Goal: Communication & Community: Answer question/provide support

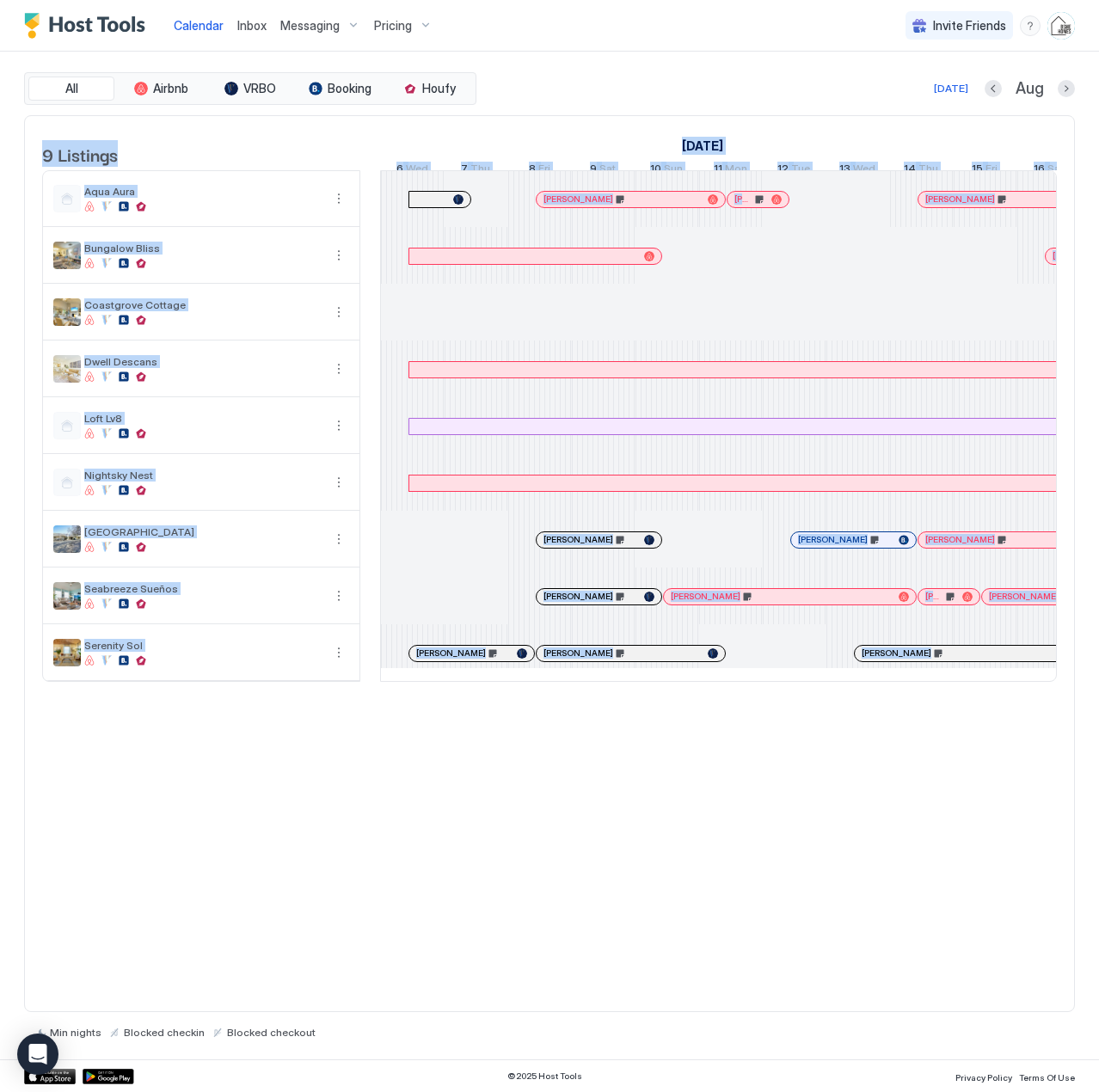
scroll to position [0, 955]
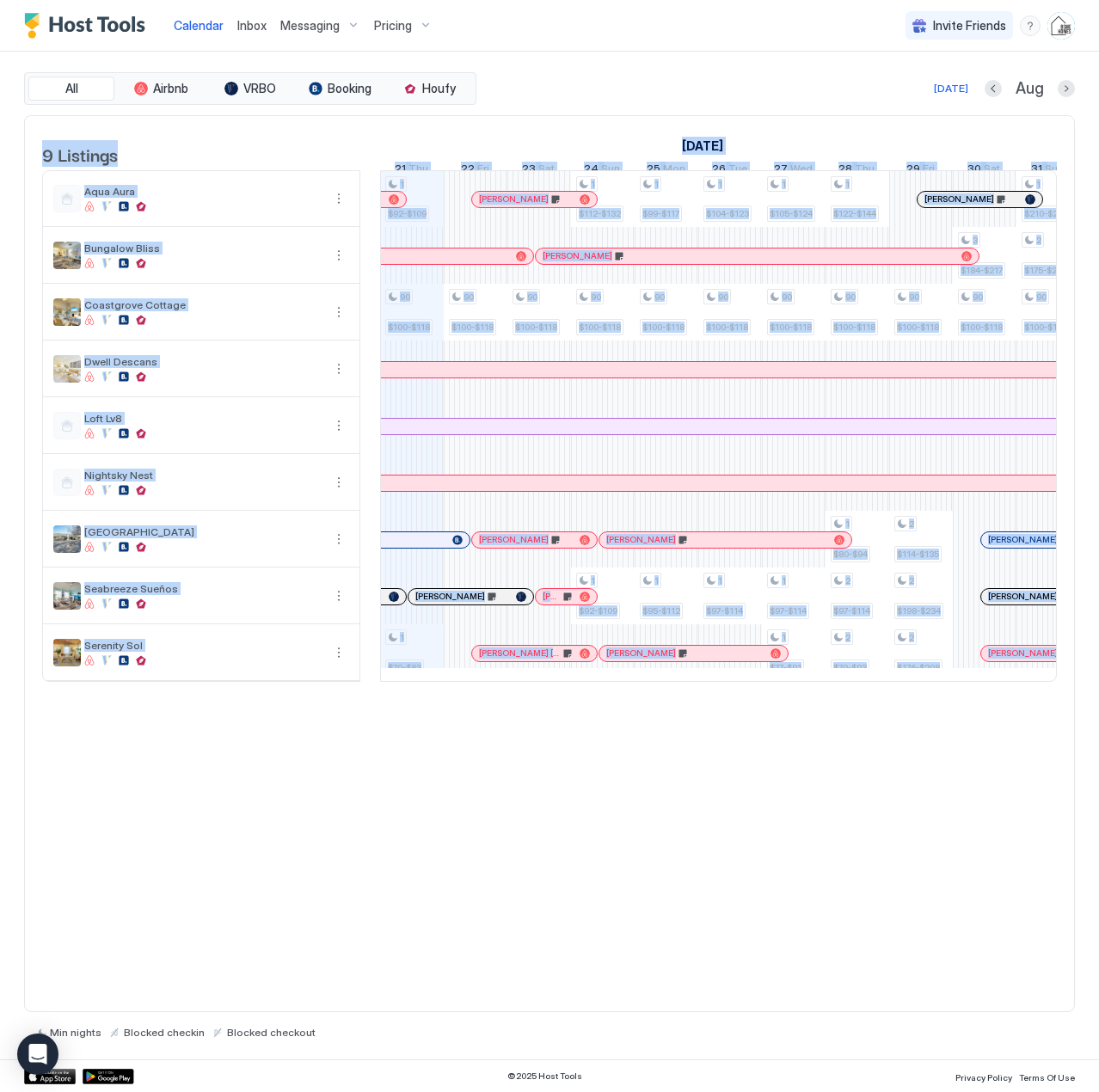
click at [244, 27] on span "Inbox" at bounding box center [252, 25] width 29 height 15
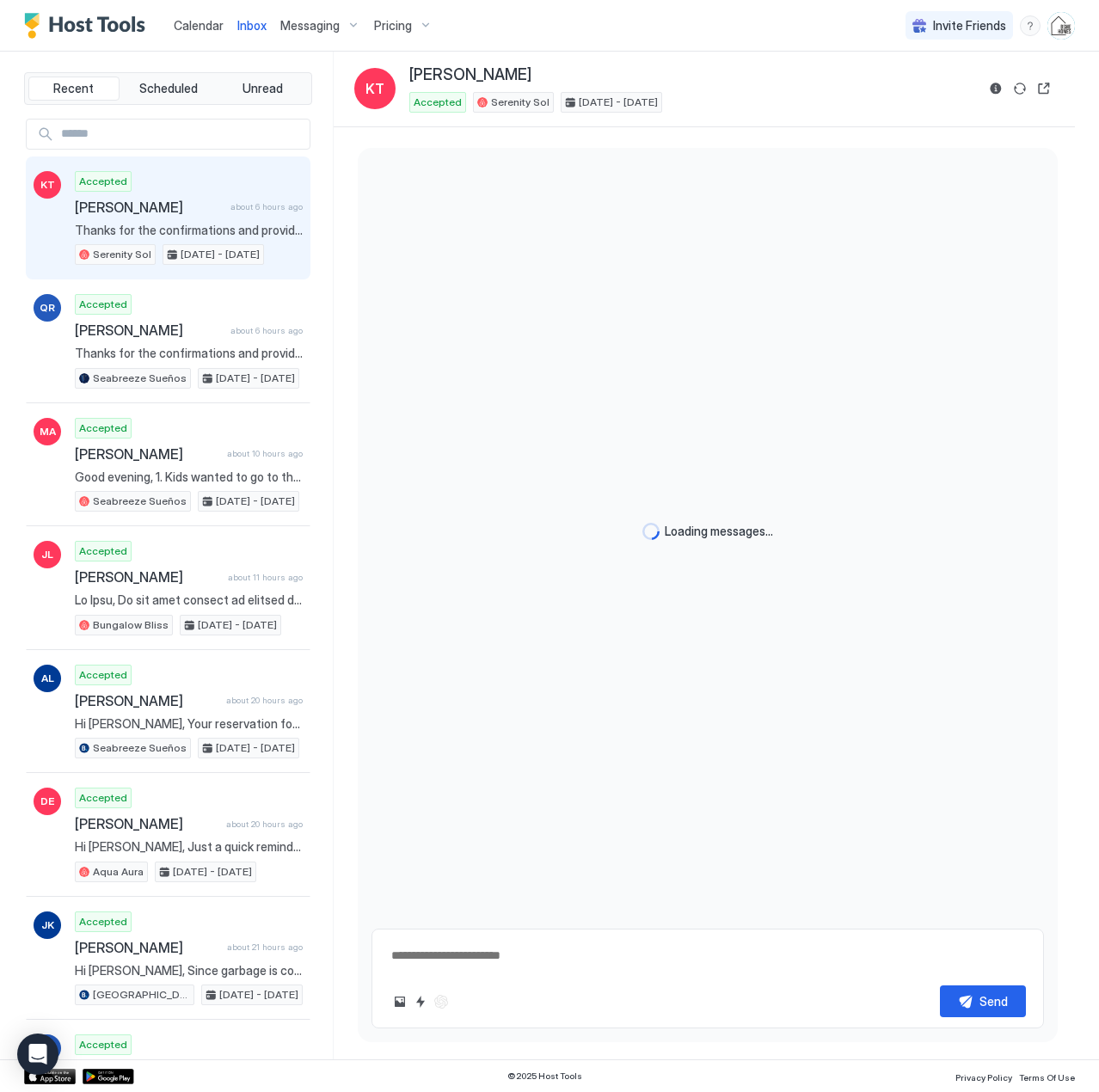
type textarea "*"
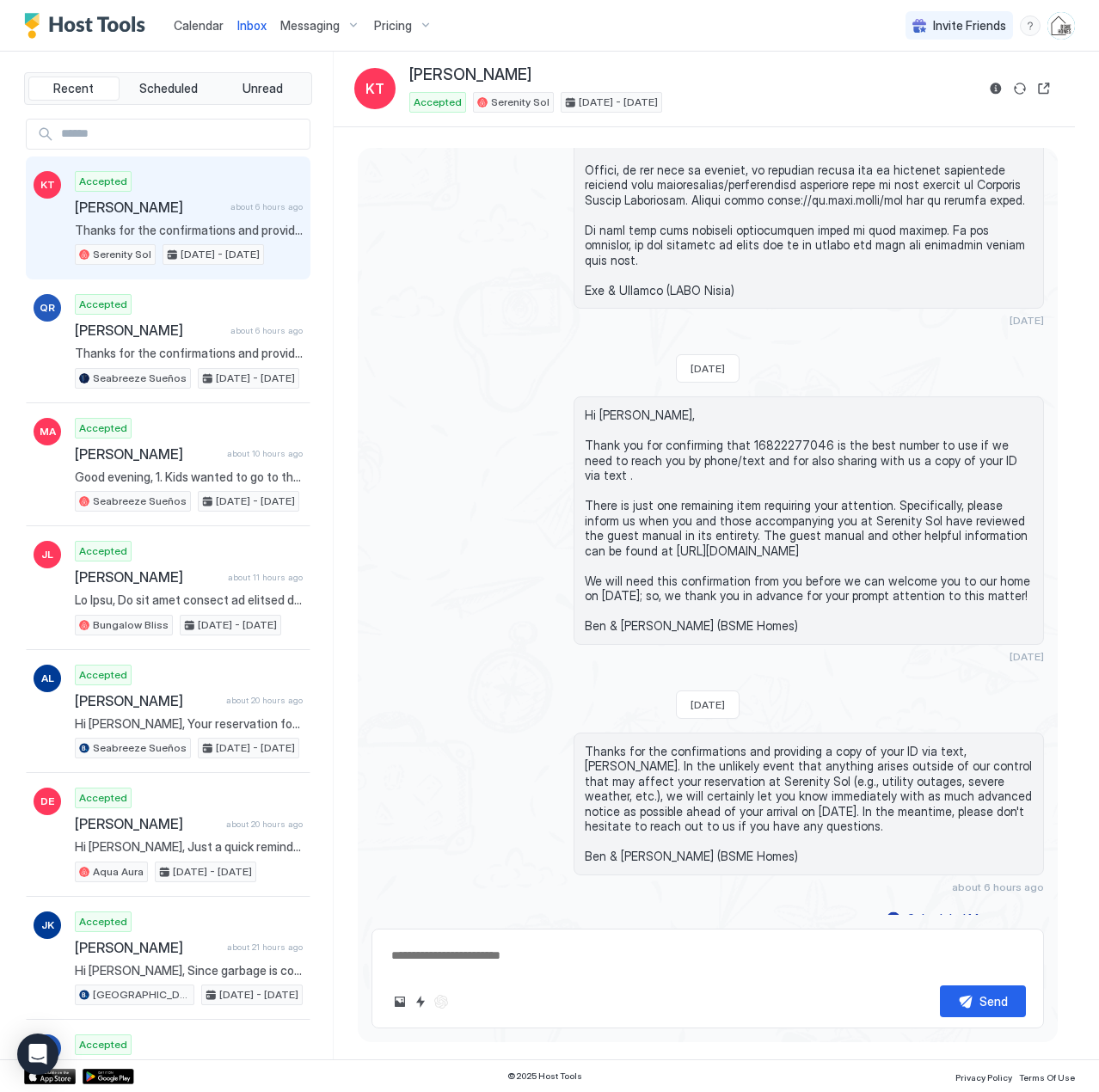
click at [198, 27] on span "Calendar" at bounding box center [198, 25] width 50 height 15
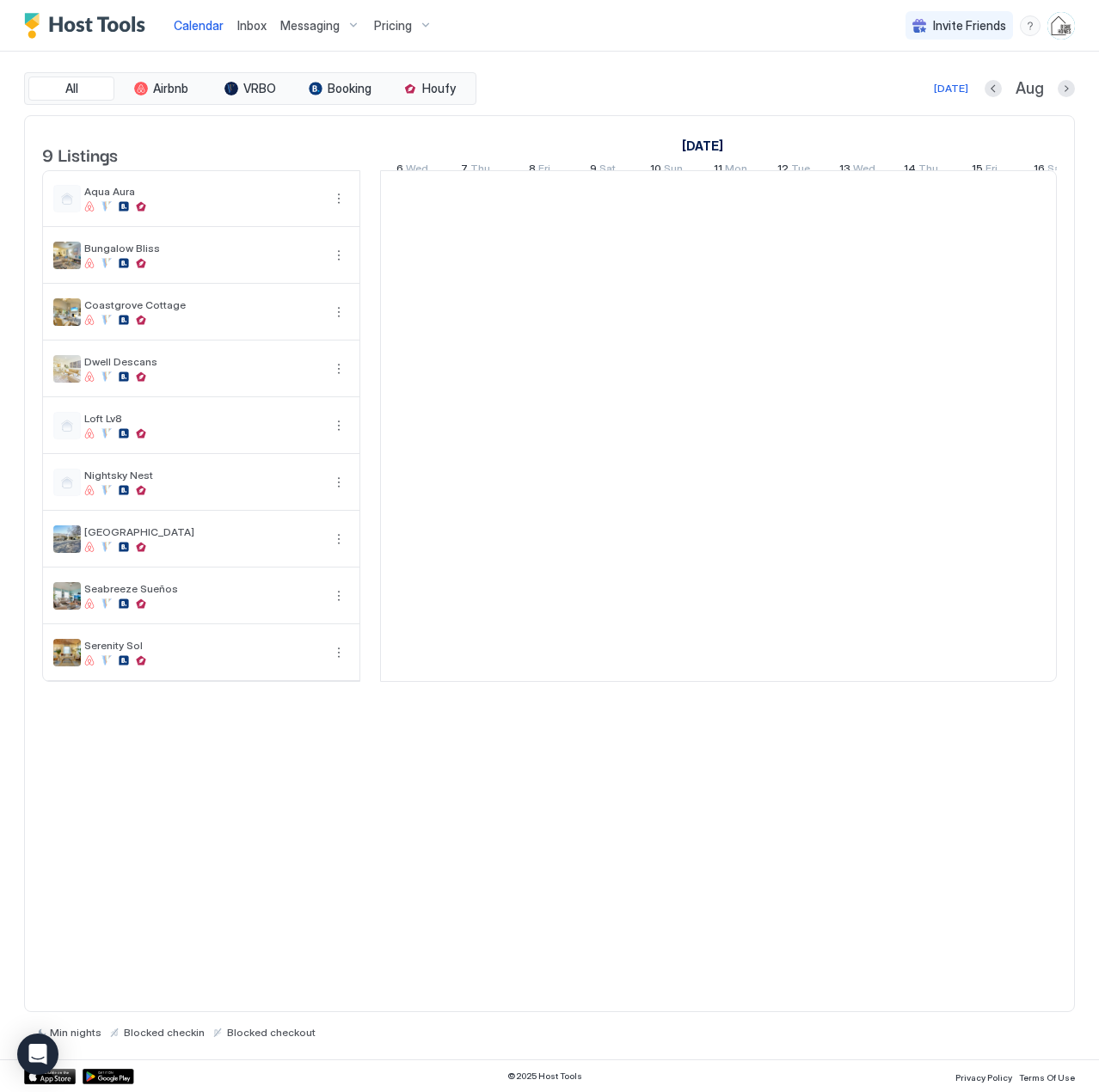
scroll to position [0, 955]
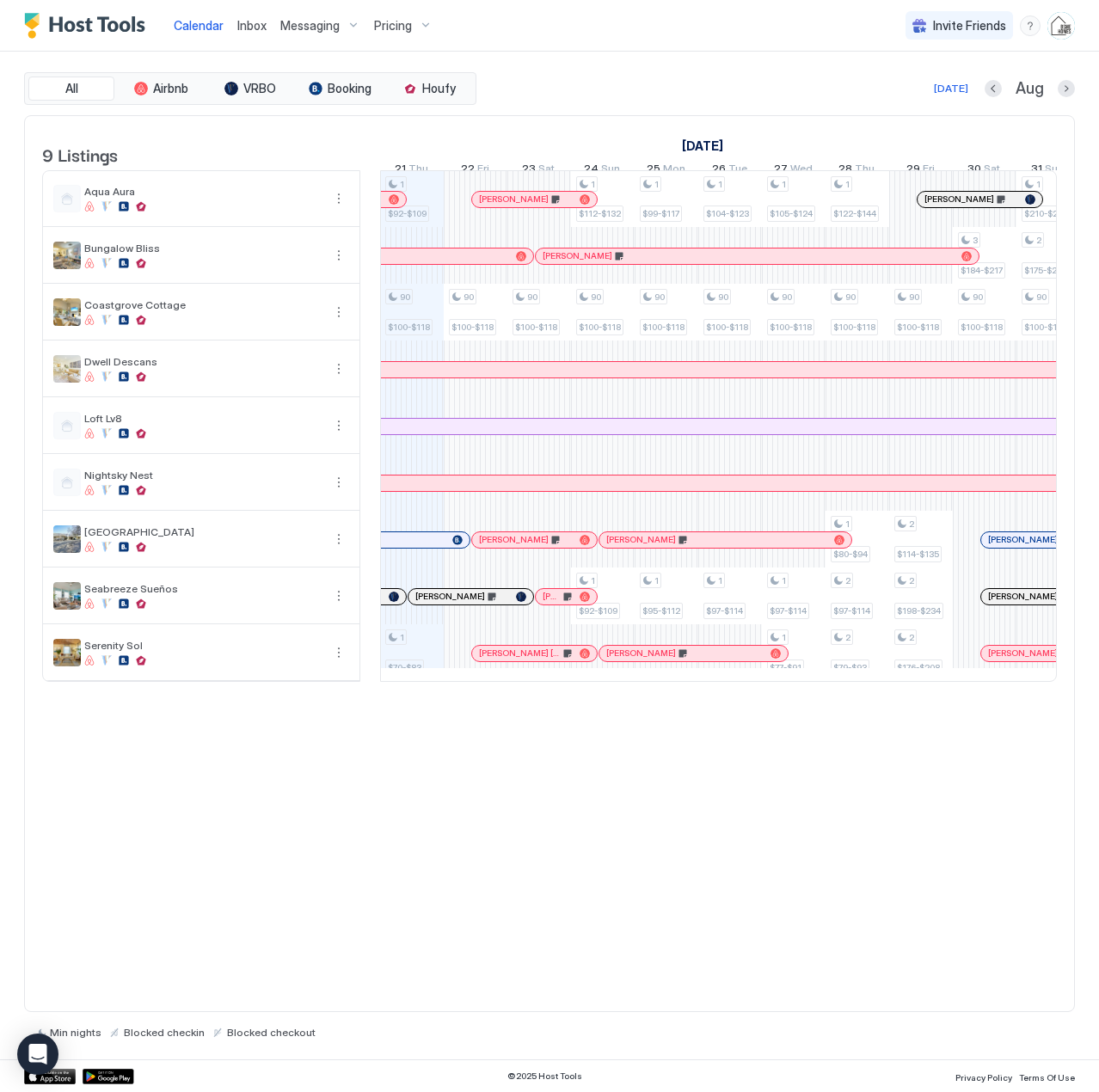
click at [394, 602] on div at bounding box center [394, 596] width 11 height 11
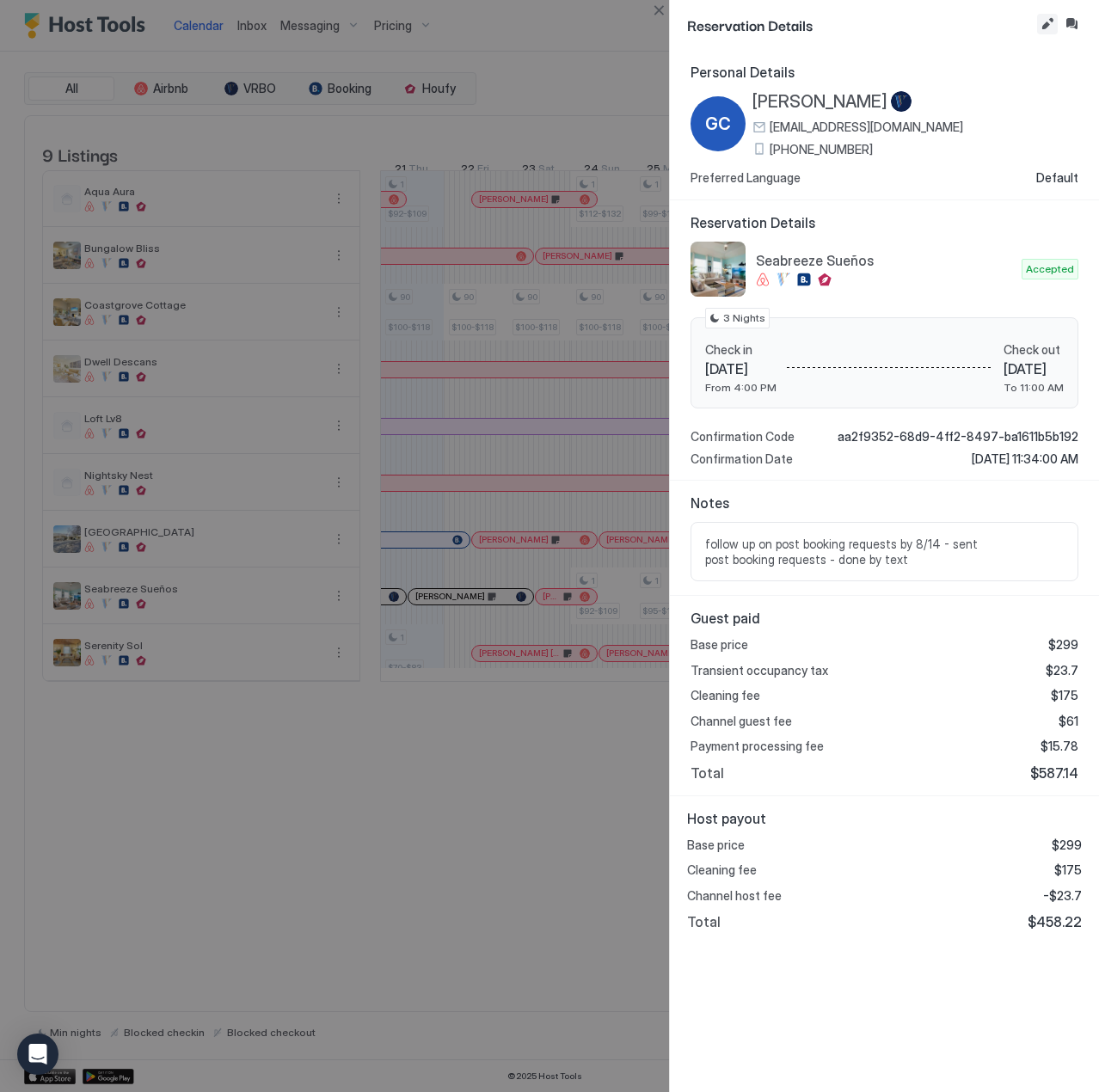
click at [1050, 24] on button "Edit reservation" at bounding box center [1047, 24] width 21 height 21
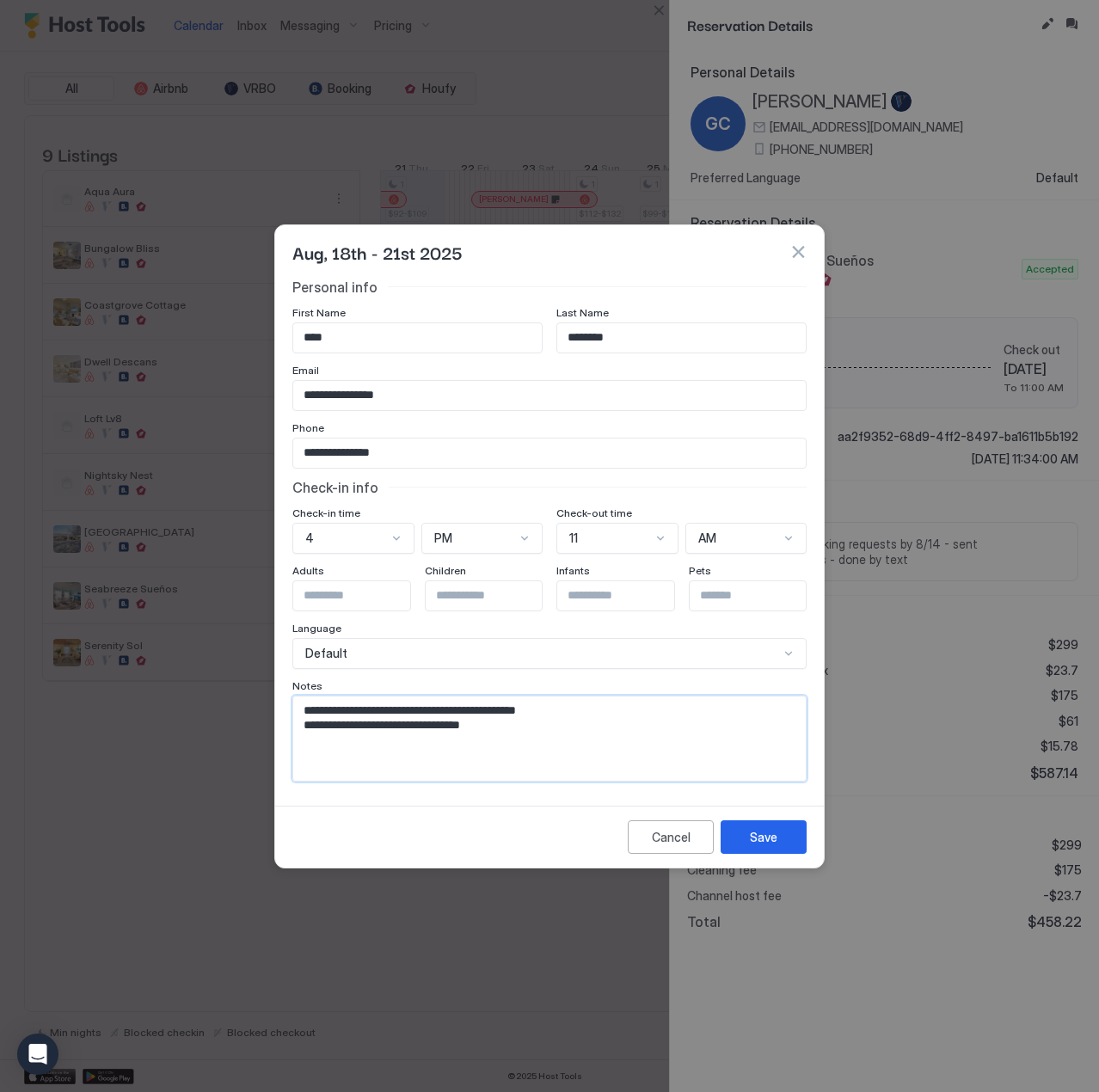
drag, startPoint x: 577, startPoint y: 741, endPoint x: 582, endPoint y: 723, distance: 18.7
click at [577, 737] on textarea "**********" at bounding box center [549, 738] width 513 height 84
paste textarea "**********"
type textarea "**********"
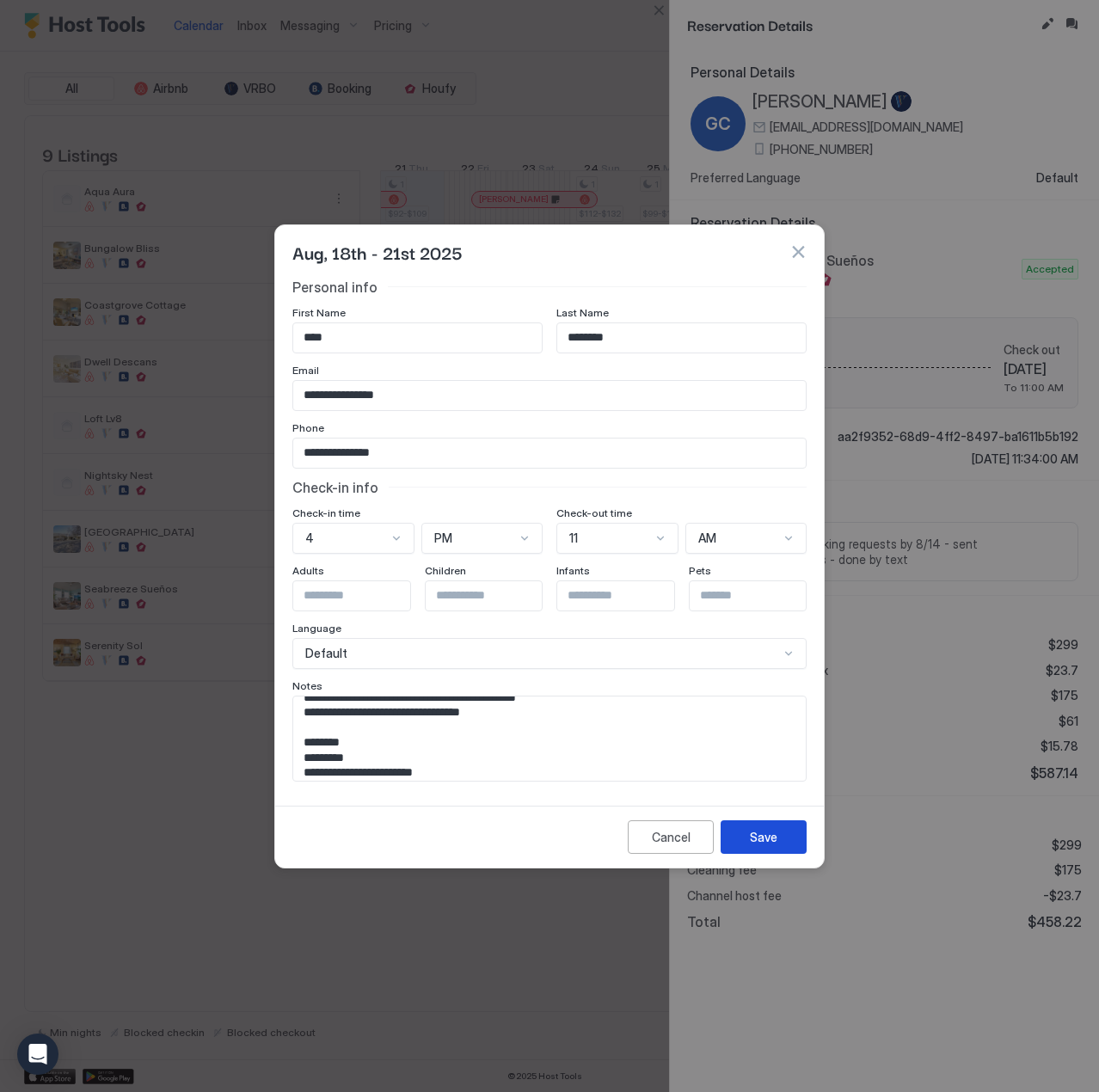
click at [759, 833] on div "Save" at bounding box center [763, 837] width 27 height 18
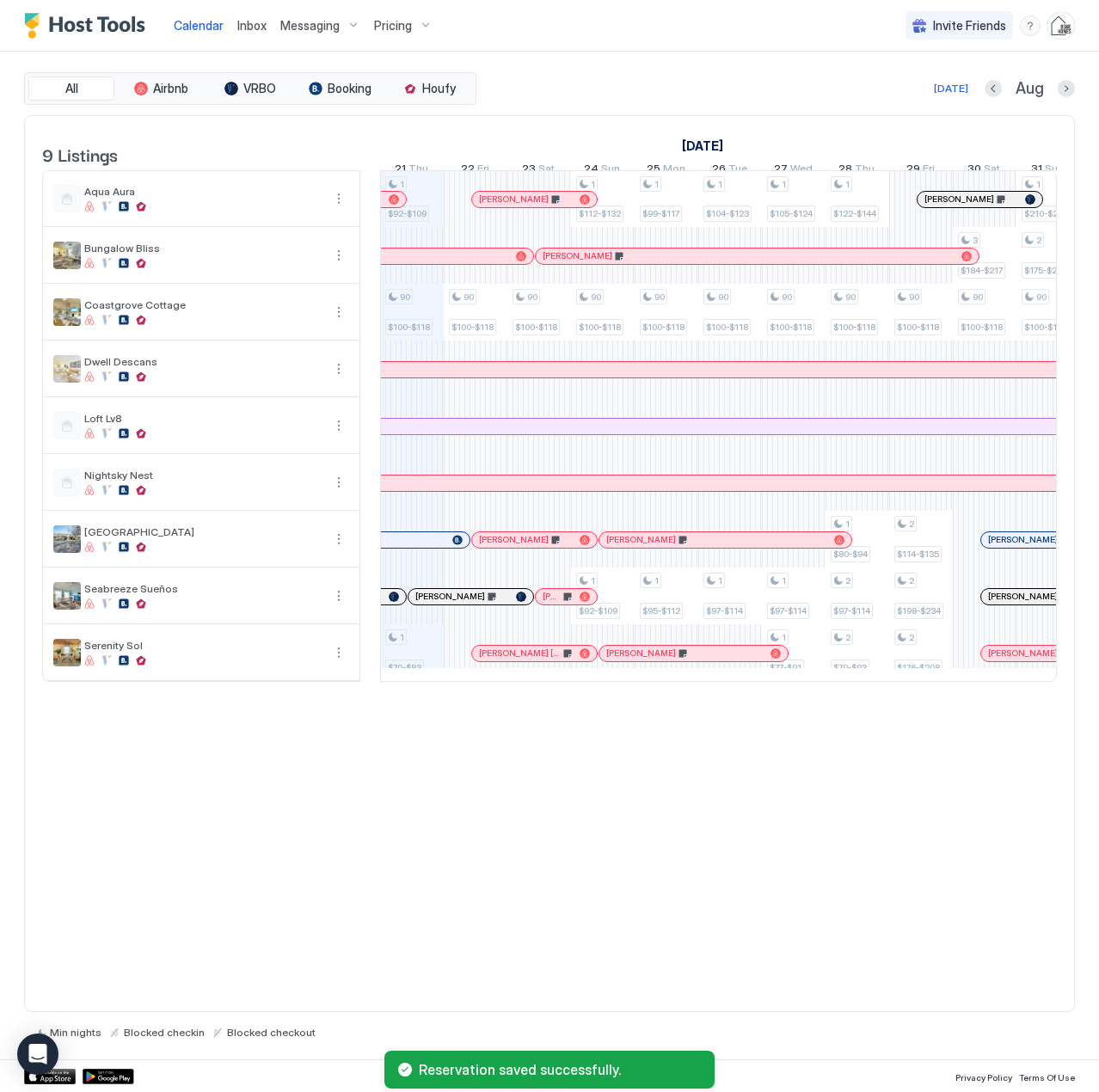
click at [390, 602] on div at bounding box center [394, 596] width 11 height 11
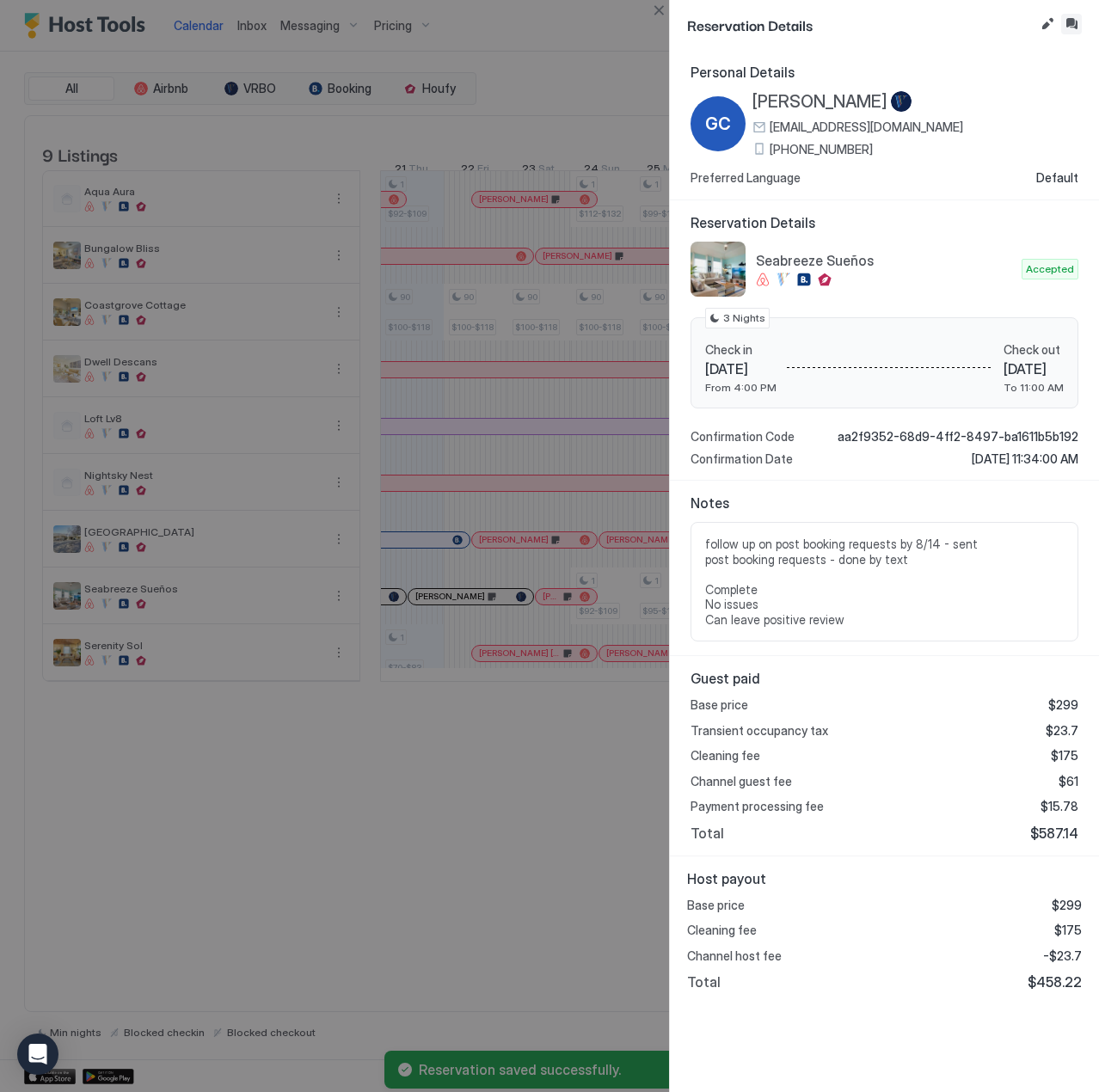
click at [1070, 22] on button "Inbox" at bounding box center [1071, 24] width 21 height 21
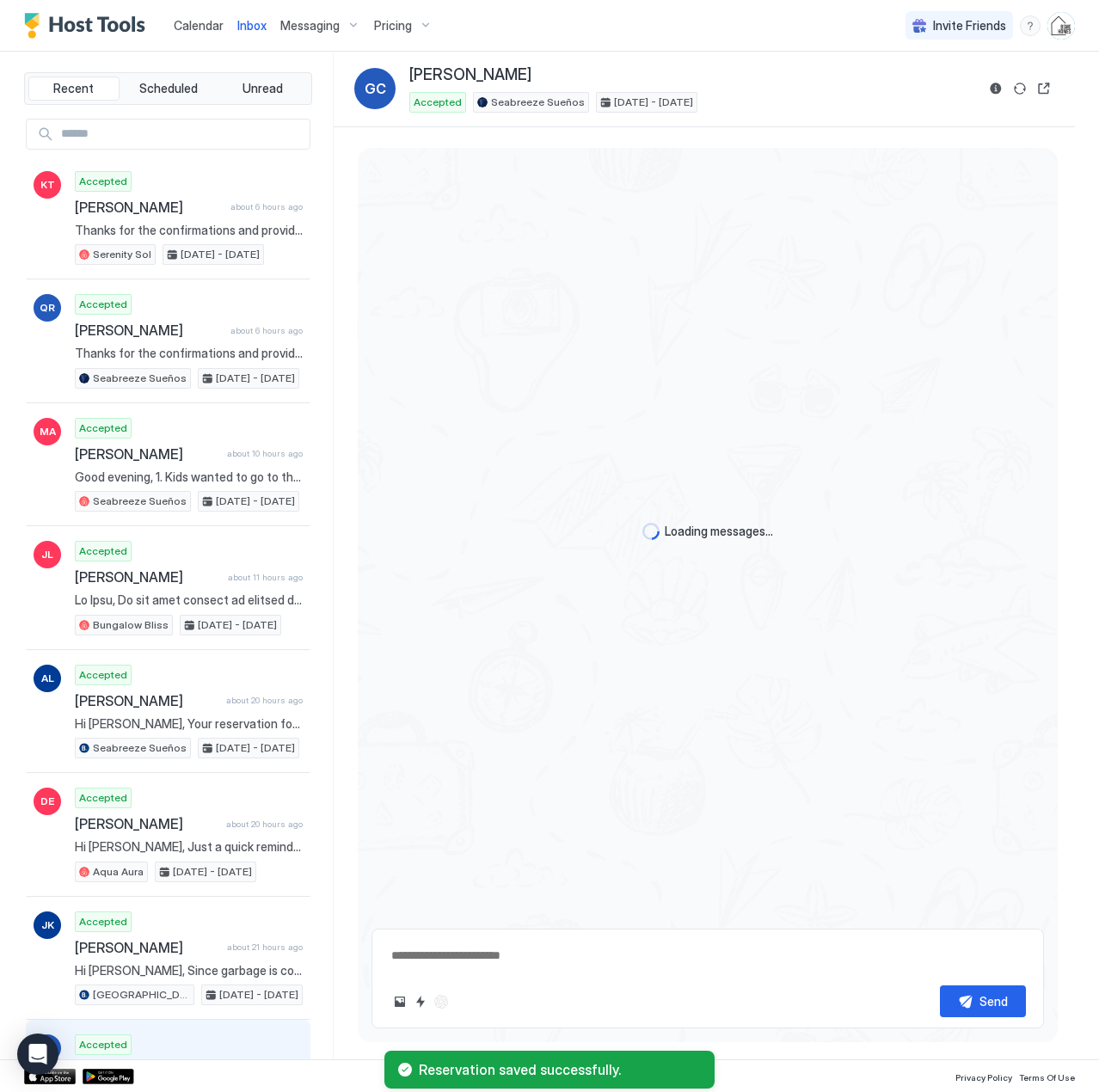
scroll to position [2583, 0]
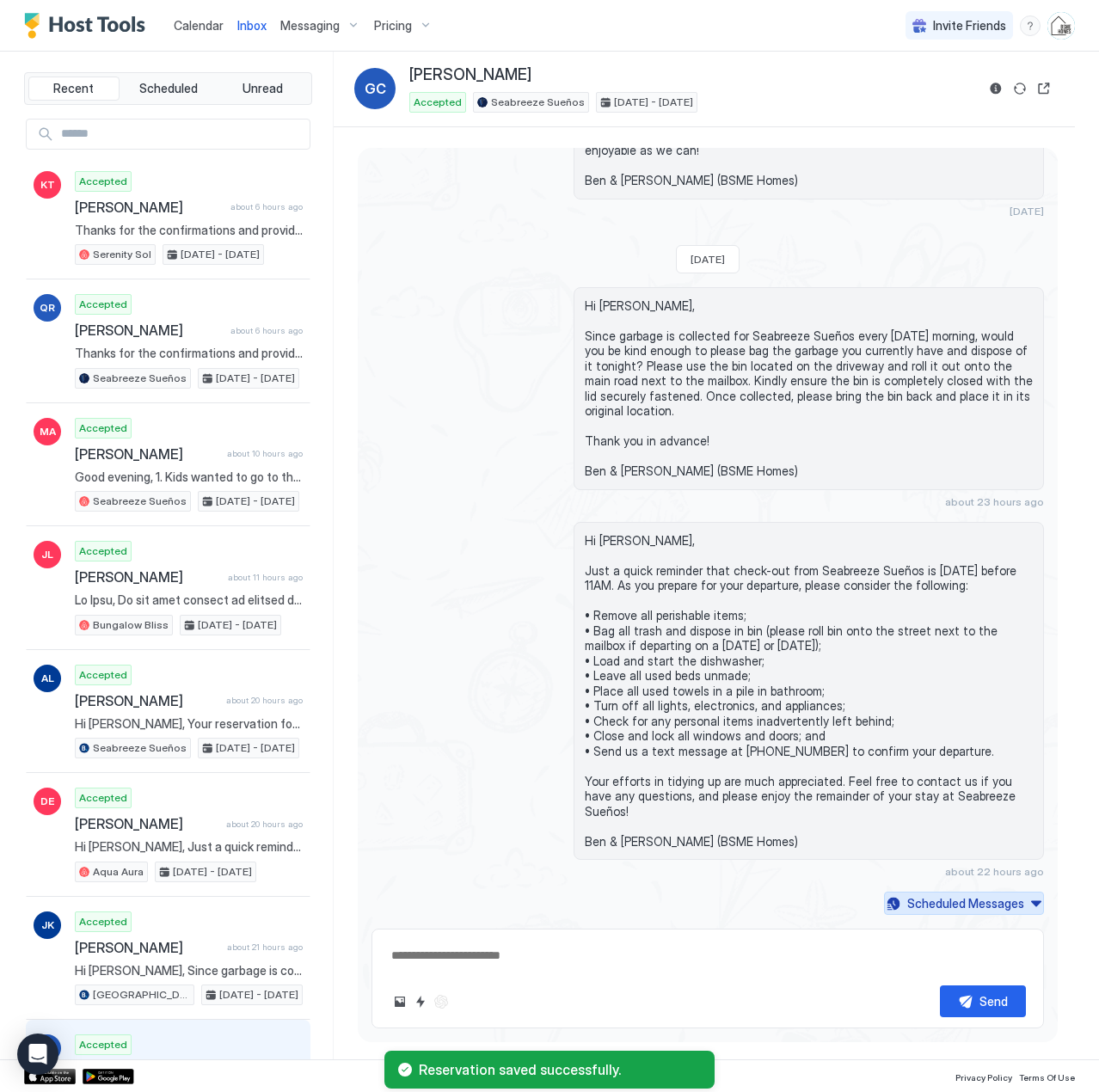
click at [910, 901] on div "Scheduled Messages" at bounding box center [964, 902] width 117 height 18
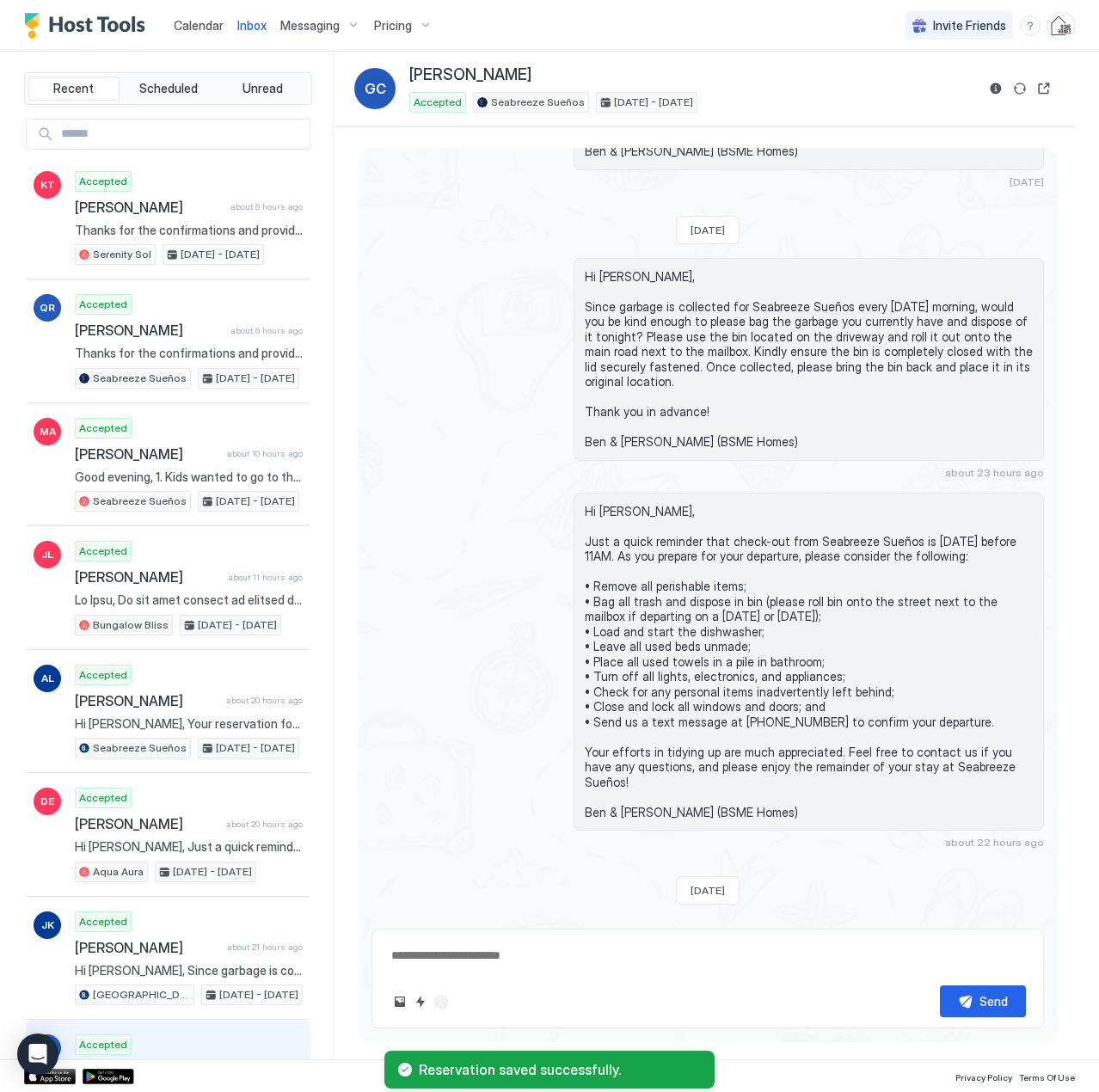
scroll to position [3005, 0]
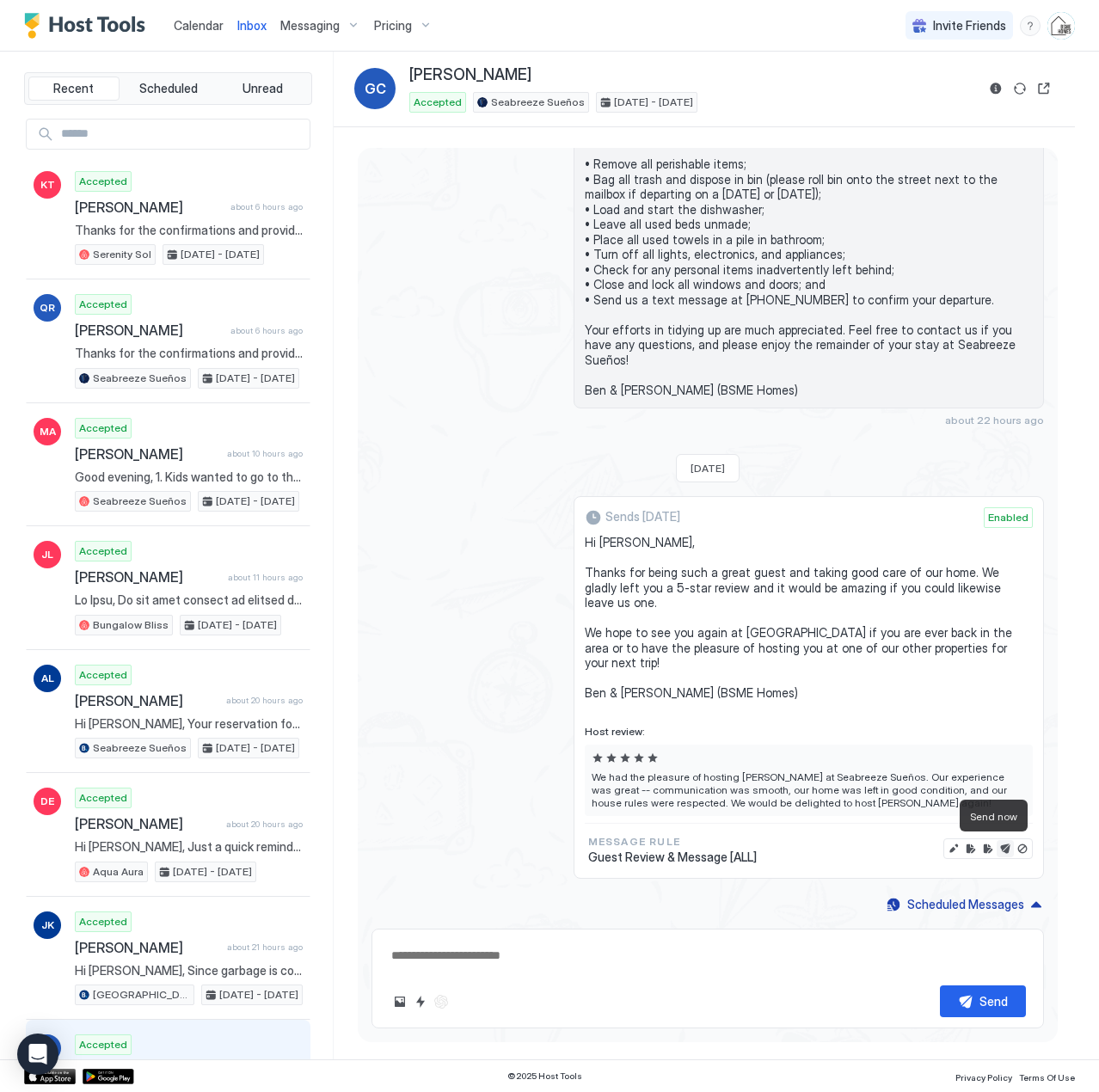
click at [996, 846] on button "Send now" at bounding box center [1005, 848] width 18 height 18
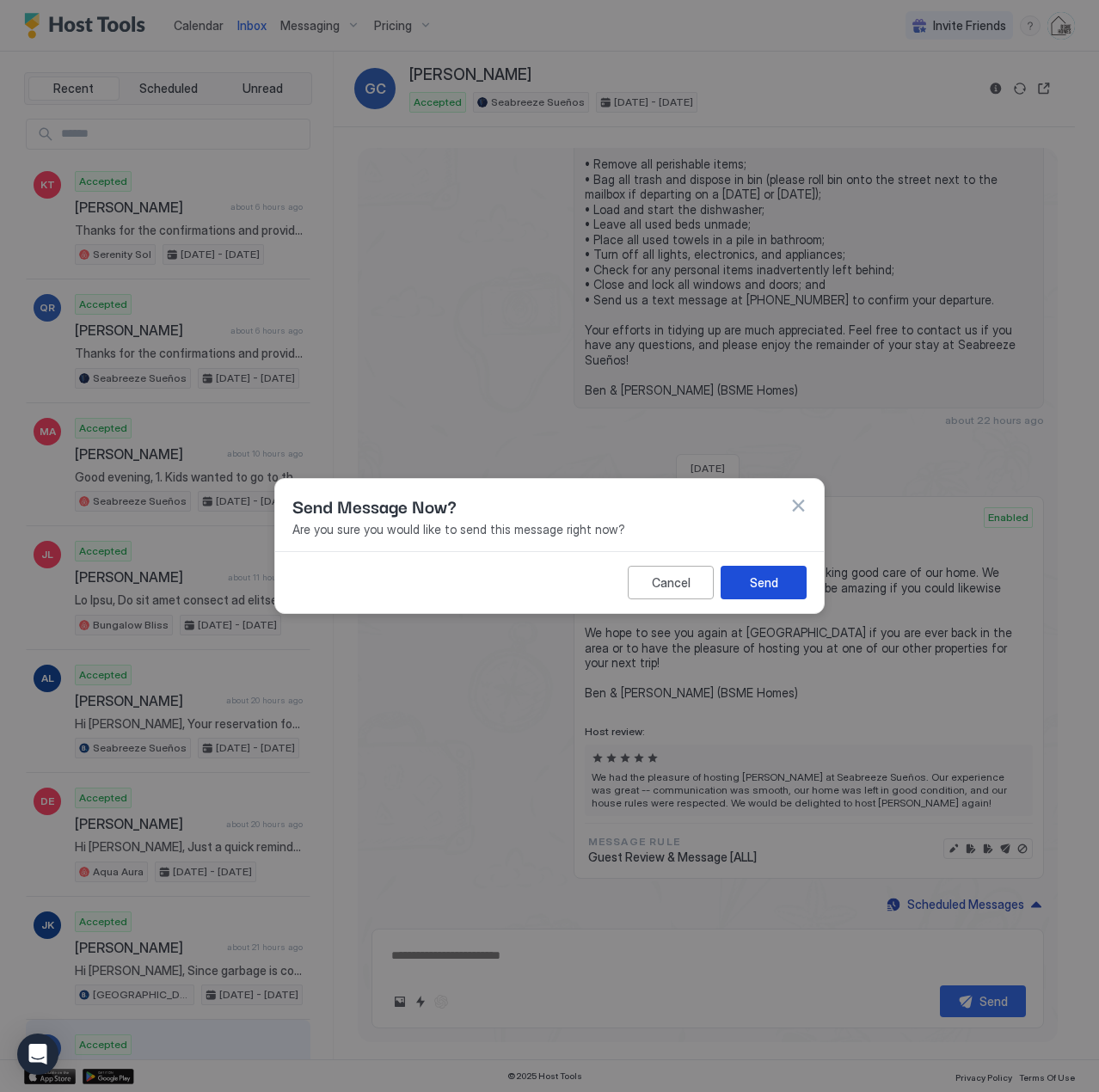
click at [766, 569] on button "Send" at bounding box center [763, 582] width 86 height 33
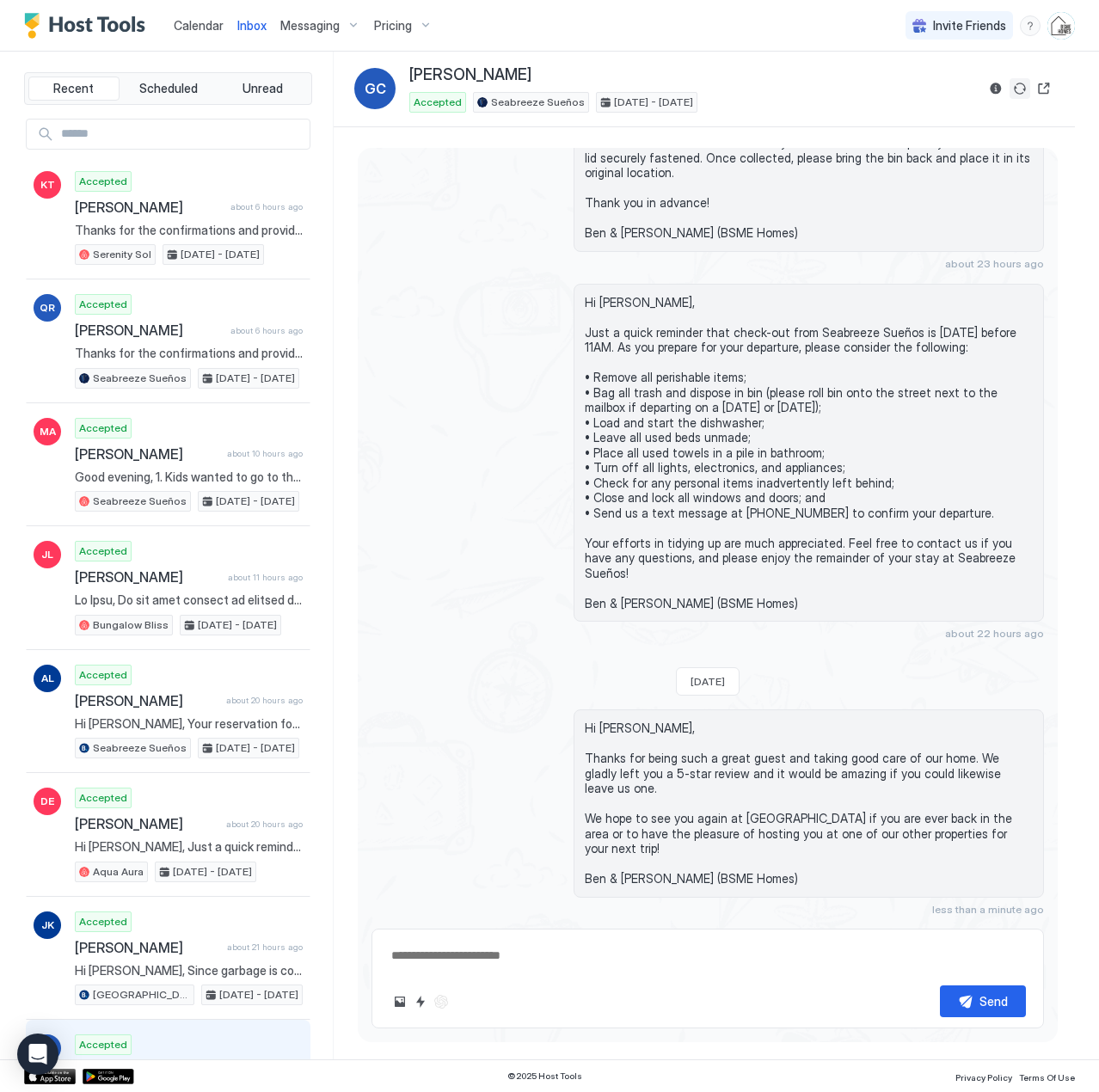
click at [1017, 87] on button "Sync reservation" at bounding box center [1019, 88] width 21 height 21
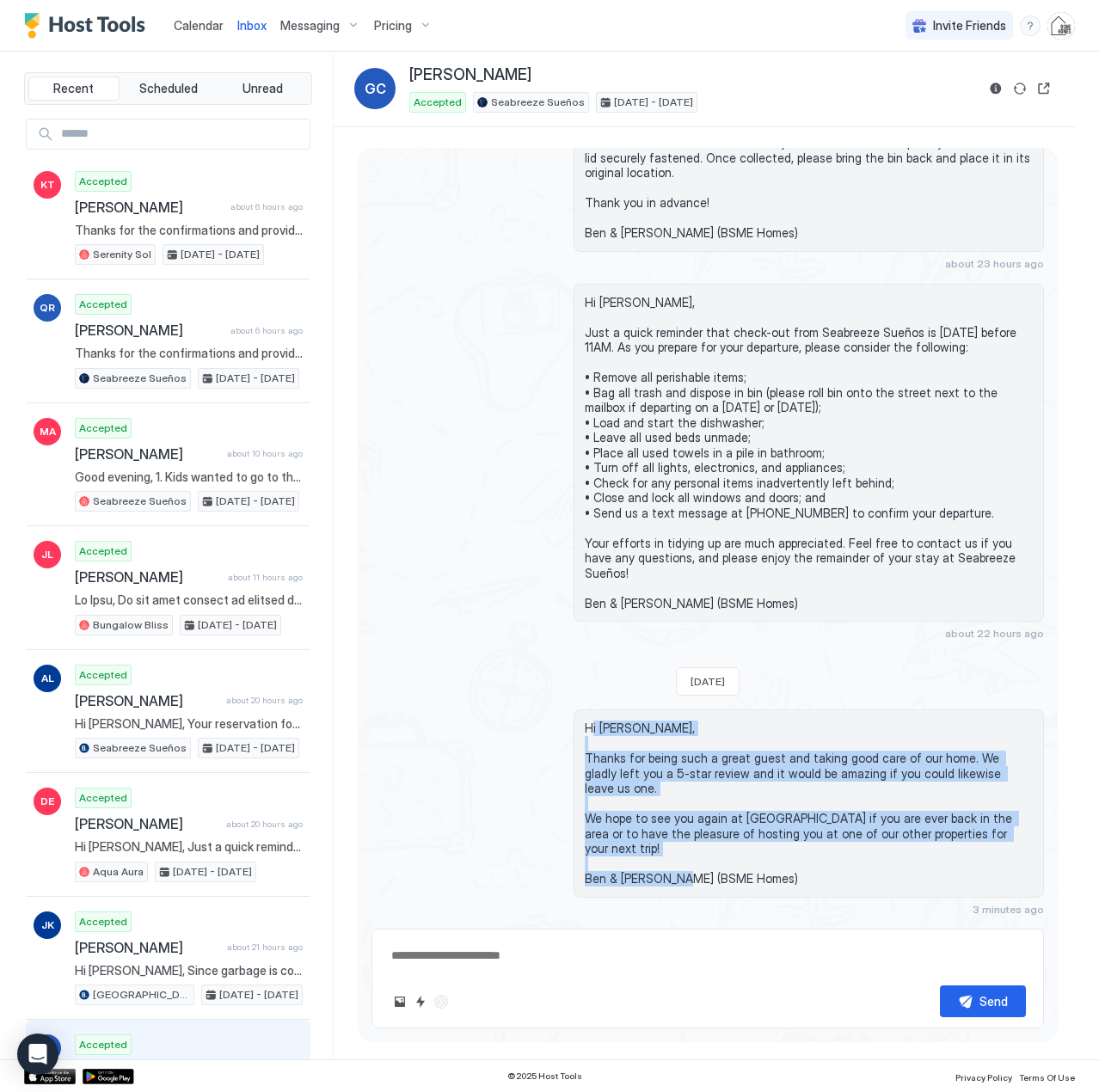
drag, startPoint x: 746, startPoint y: 885, endPoint x: 588, endPoint y: 759, distance: 202.1
click at [588, 759] on span "Hi [PERSON_NAME], Thanks for being such a great guest and taking good care of o…" at bounding box center [808, 802] width 448 height 166
copy span "Hi [PERSON_NAME], Thanks for being such a great guest and taking good care of o…"
click at [195, 22] on span "Calendar" at bounding box center [198, 25] width 50 height 15
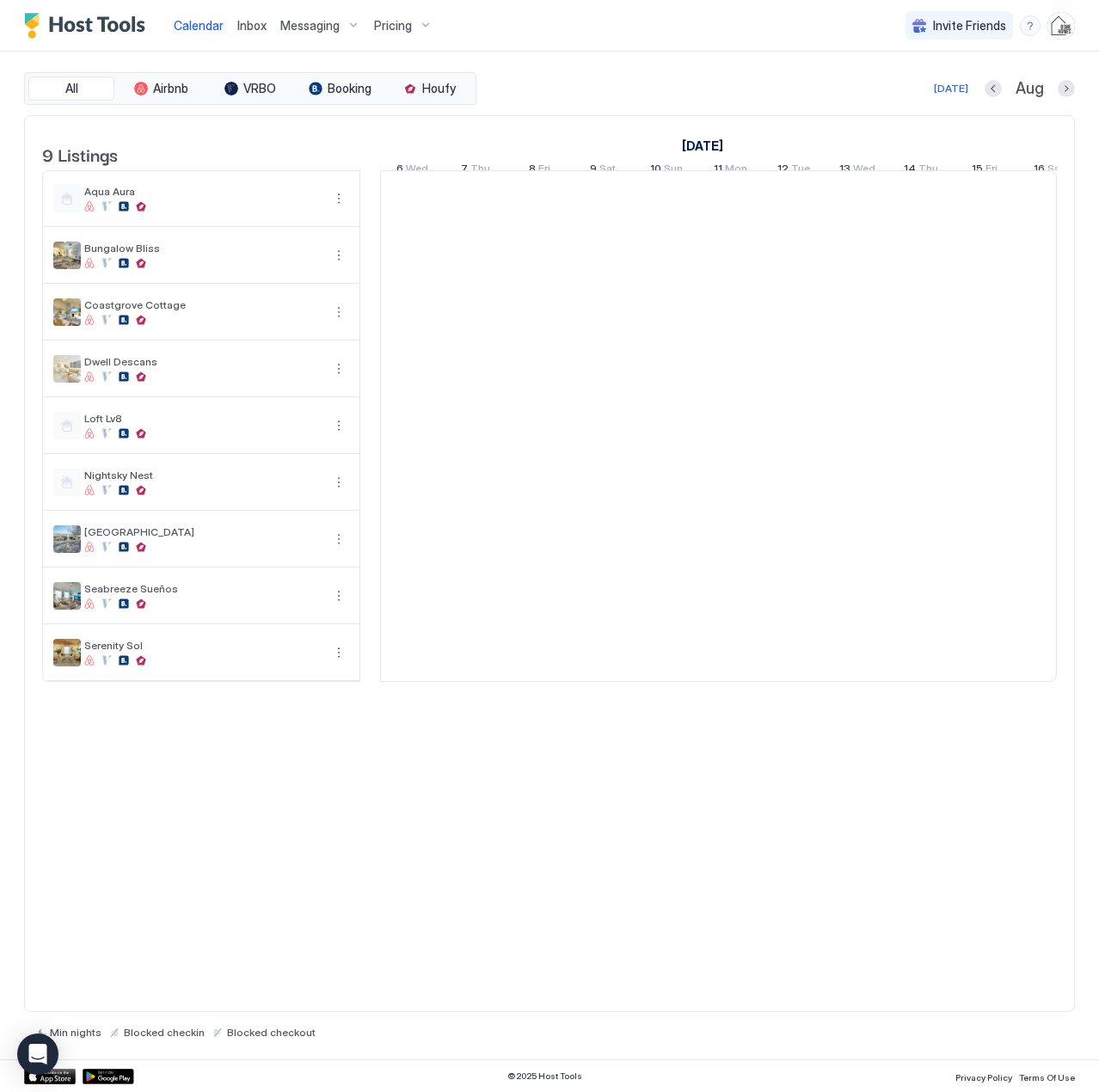
scroll to position [0, 955]
